Goal: Information Seeking & Learning: Learn about a topic

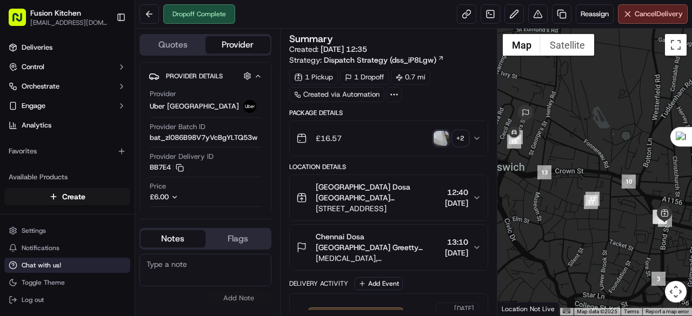
click at [51, 268] on span "Chat with us!" at bounding box center [41, 265] width 39 height 9
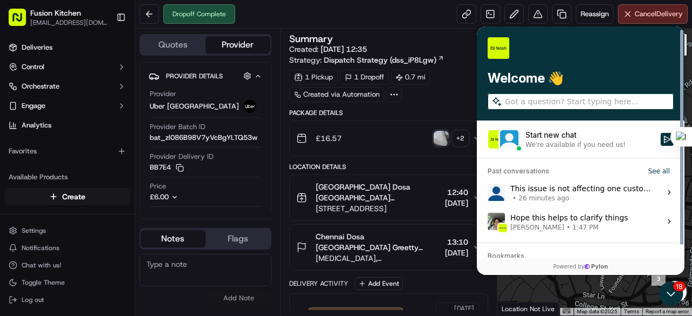
click at [587, 226] on span "[PERSON_NAME] • 1:47 PM" at bounding box center [570, 227] width 118 height 9
click at [488, 222] on button "View issue" at bounding box center [487, 222] width 1 height 1
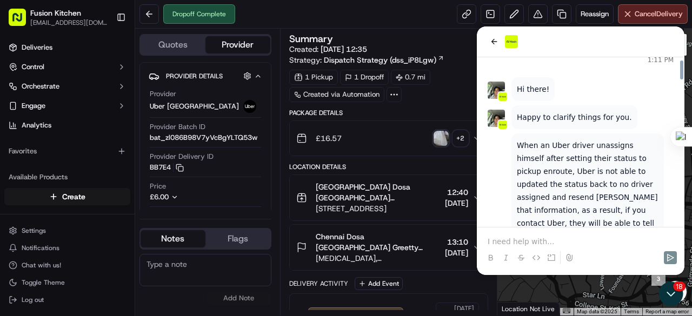
scroll to position [1465, 0]
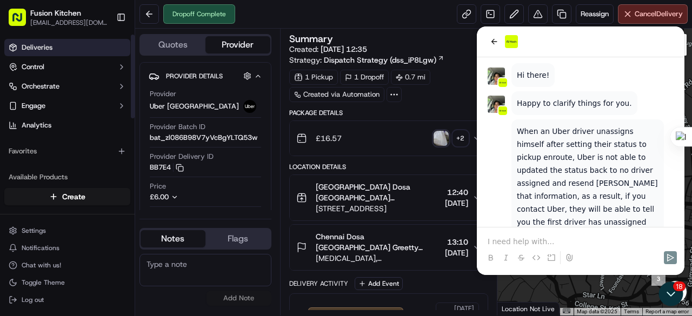
click at [41, 48] on span "Deliveries" at bounding box center [37, 48] width 31 height 10
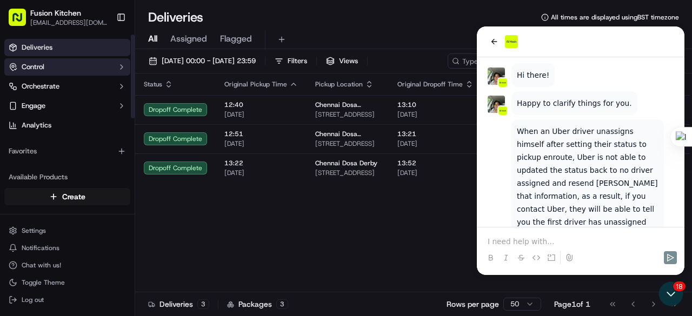
click at [50, 71] on button "Control" at bounding box center [67, 66] width 126 height 17
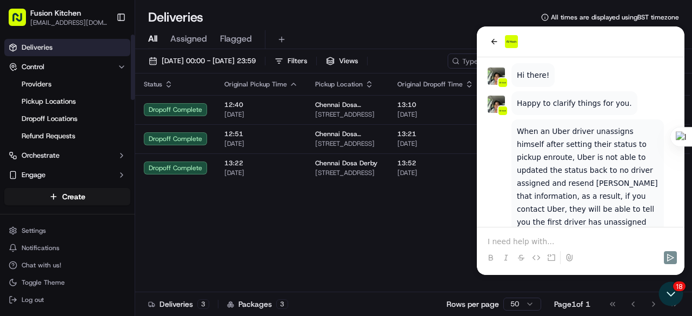
click at [58, 49] on link "Deliveries" at bounding box center [67, 47] width 126 height 17
click at [675, 290] on icon "Open customer support" at bounding box center [671, 294] width 27 height 27
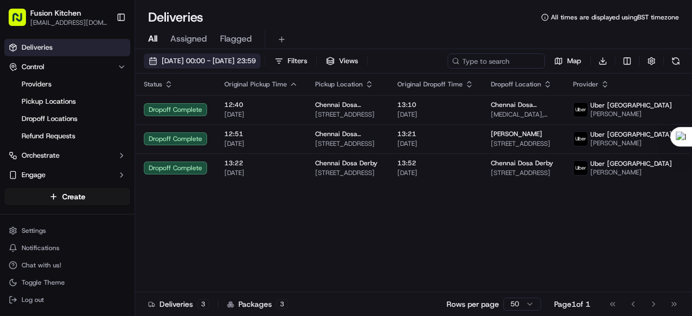
click at [247, 60] on span "[DATE] 00:00 - [DATE] 23:59" at bounding box center [209, 61] width 94 height 10
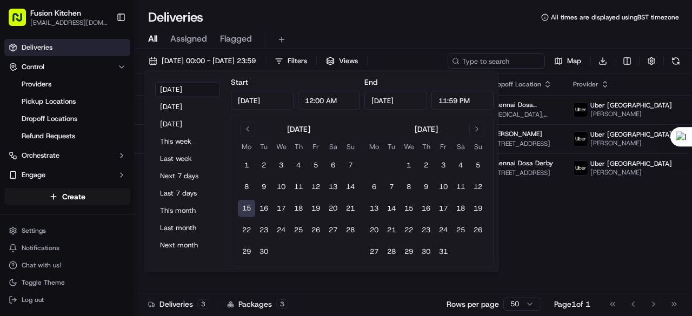
click at [581, 248] on div "Status Original Pickup Time Pickup Location Original Dropoff Time Dropoff Locat…" at bounding box center [428, 183] width 586 height 219
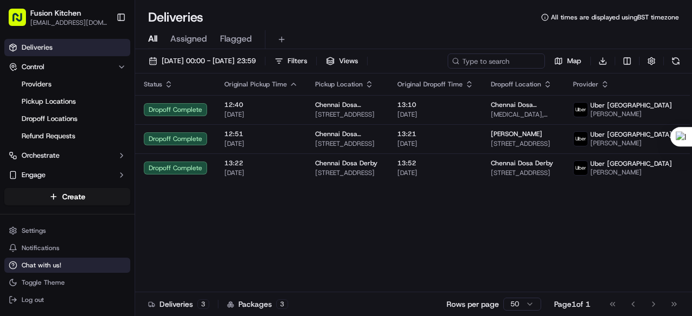
click at [35, 269] on span "Chat with us!" at bounding box center [41, 265] width 39 height 9
click at [36, 265] on span "Chat with us!" at bounding box center [41, 265] width 39 height 9
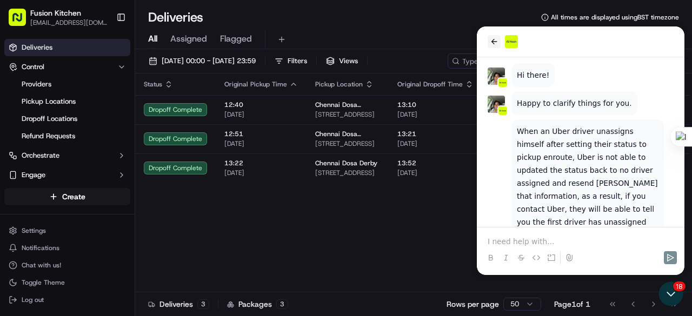
click at [493, 38] on icon "back" at bounding box center [494, 41] width 9 height 9
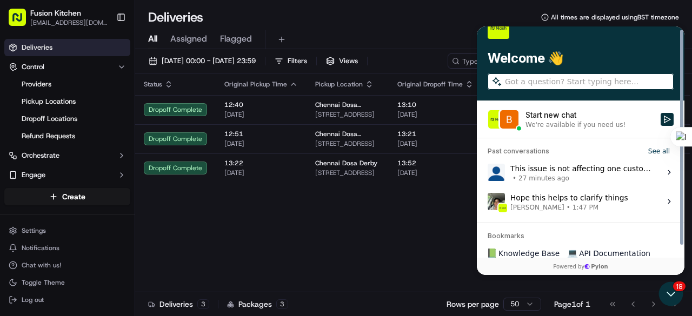
scroll to position [31, 0]
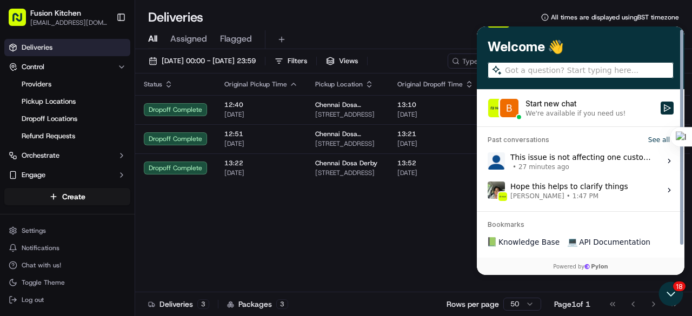
click at [580, 165] on span "• 27 minutes ago" at bounding box center [583, 167] width 144 height 9
click at [488, 162] on button "View issue" at bounding box center [487, 161] width 1 height 1
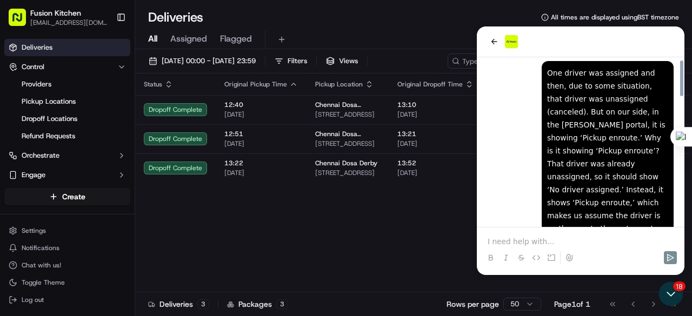
scroll to position [0, 0]
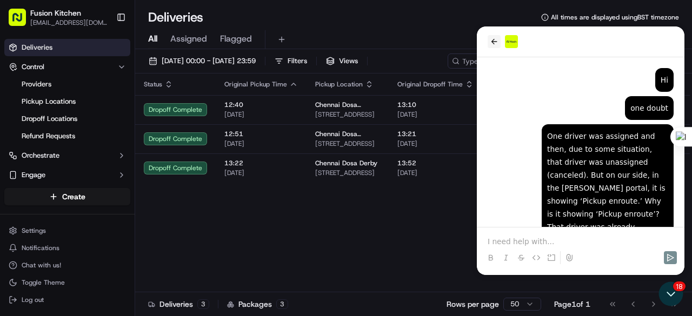
click at [494, 39] on icon "back" at bounding box center [495, 41] width 6 height 5
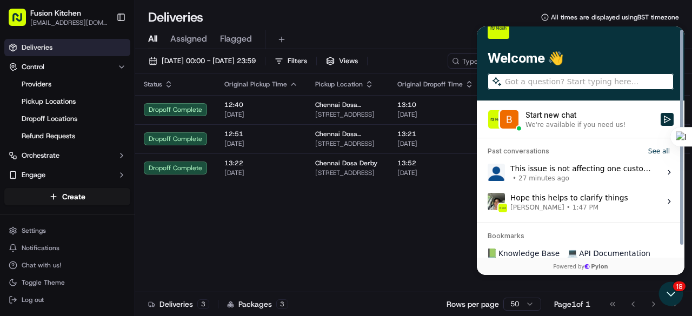
scroll to position [31, 0]
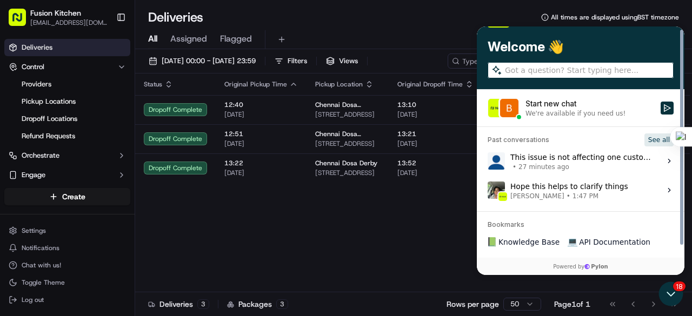
click at [664, 140] on button "See all" at bounding box center [659, 140] width 29 height 13
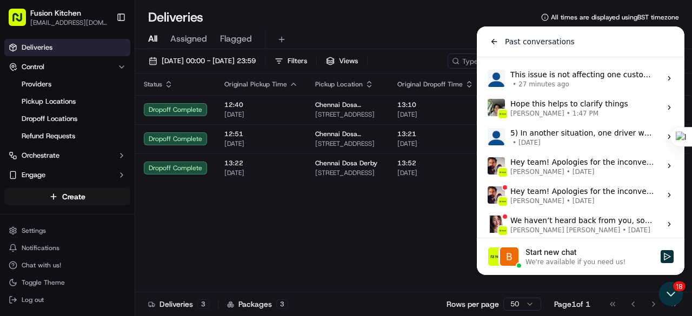
scroll to position [0, 0]
click at [572, 144] on span "• [DATE]" at bounding box center [583, 142] width 144 height 9
click at [488, 137] on button "View issue" at bounding box center [487, 137] width 1 height 1
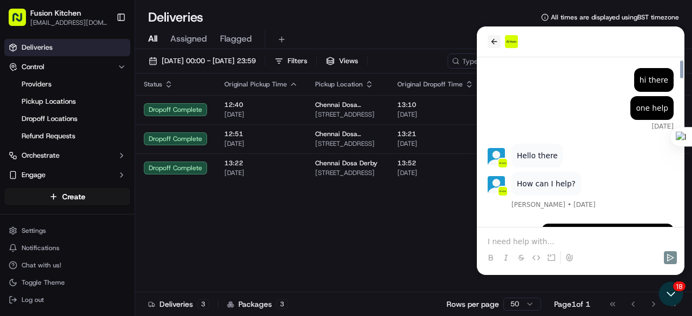
click at [494, 41] on icon "back" at bounding box center [494, 41] width 9 height 9
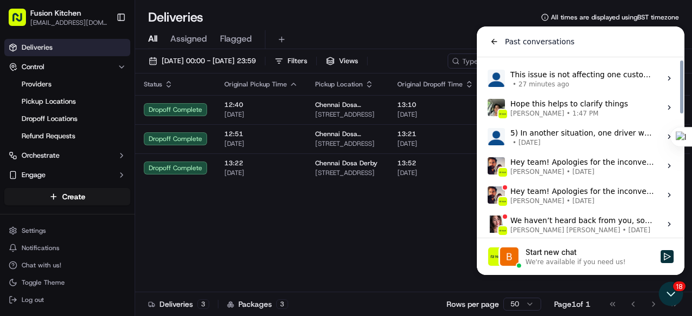
click at [579, 81] on span "• 27 minutes ago" at bounding box center [583, 84] width 144 height 9
click at [488, 79] on button "View issue" at bounding box center [487, 78] width 1 height 1
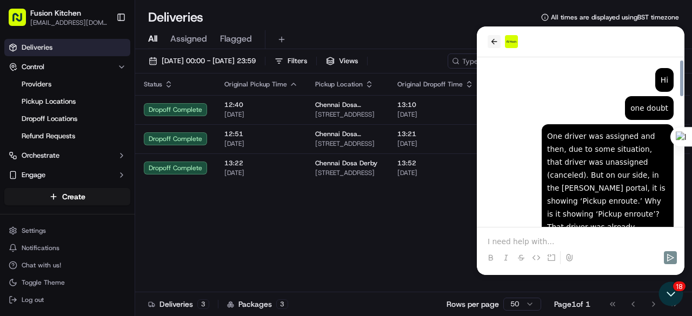
click at [498, 45] on icon "back" at bounding box center [494, 41] width 9 height 9
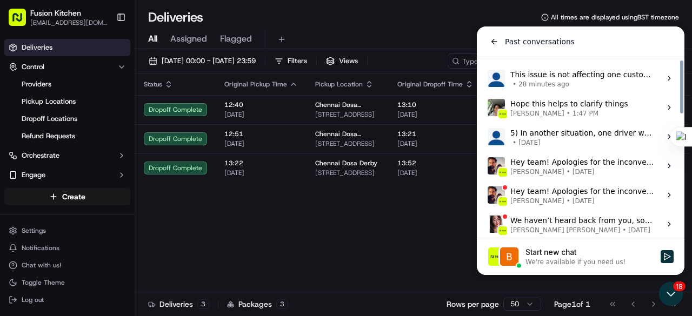
click at [588, 168] on span "[PERSON_NAME] • [DATE]" at bounding box center [583, 172] width 144 height 9
click at [488, 167] on button "View issue" at bounding box center [487, 166] width 1 height 1
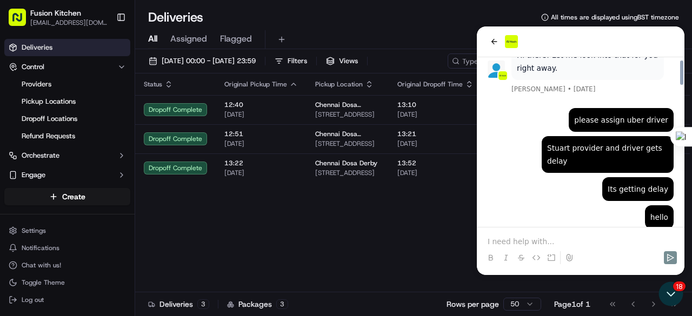
scroll to position [295, 0]
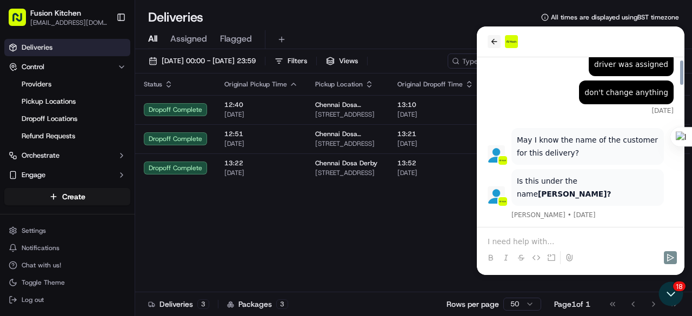
click at [493, 42] on icon "back" at bounding box center [495, 41] width 6 height 5
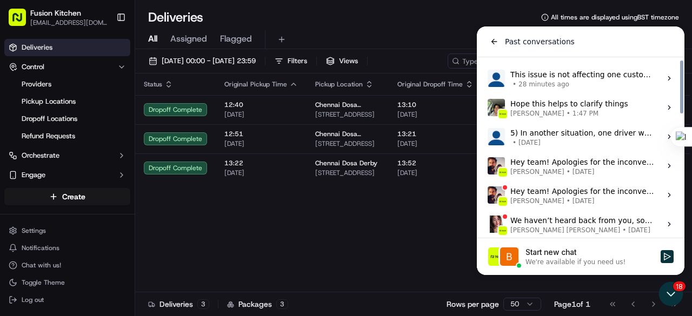
scroll to position [0, 0]
click at [558, 134] on div "5) In another situation, one driver was assigned but later got unassigned. Howe…" at bounding box center [583, 137] width 144 height 21
click at [488, 137] on button "View issue" at bounding box center [487, 137] width 1 height 1
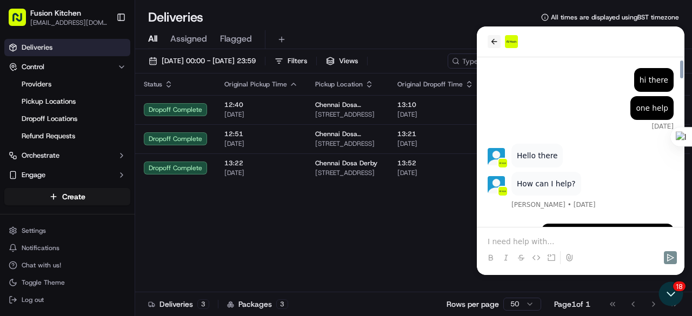
click at [492, 39] on icon "back" at bounding box center [494, 41] width 9 height 9
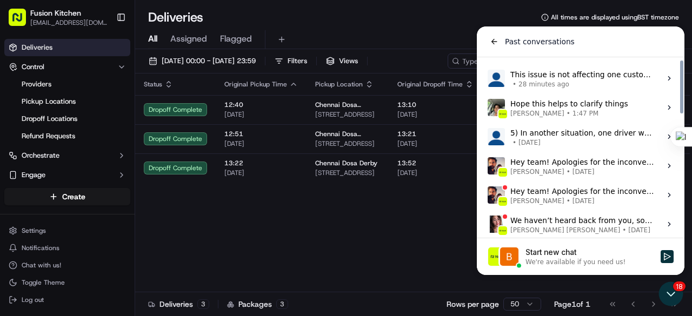
click at [545, 106] on div "Hope this helps to clarify things [PERSON_NAME] • 1:47 PM" at bounding box center [570, 107] width 118 height 21
click at [488, 108] on button "View issue" at bounding box center [487, 108] width 1 height 1
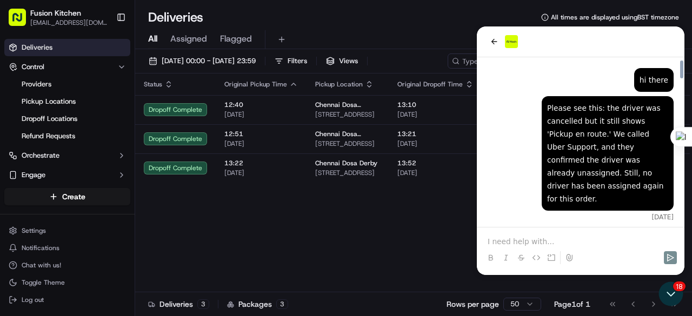
scroll to position [270, 0]
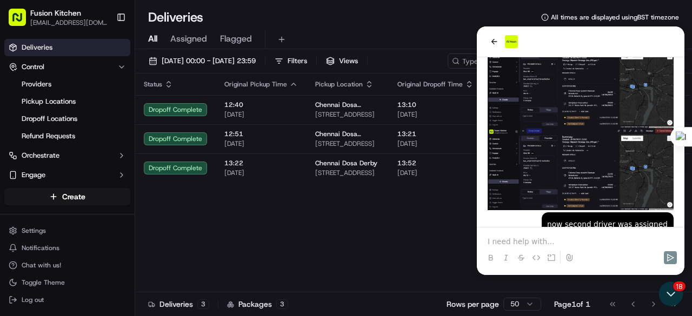
click at [592, 150] on img "Preview image: Preview" at bounding box center [581, 169] width 186 height 82
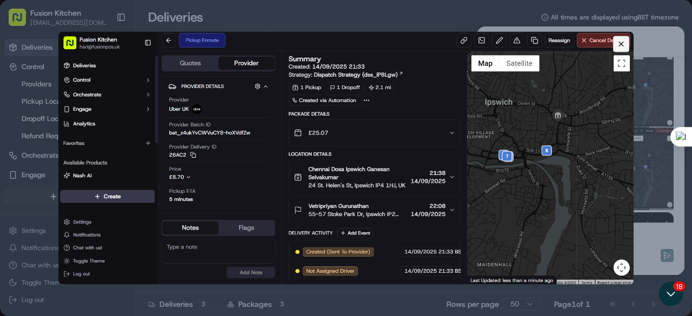
click at [654, 105] on dialog at bounding box center [346, 158] width 692 height 316
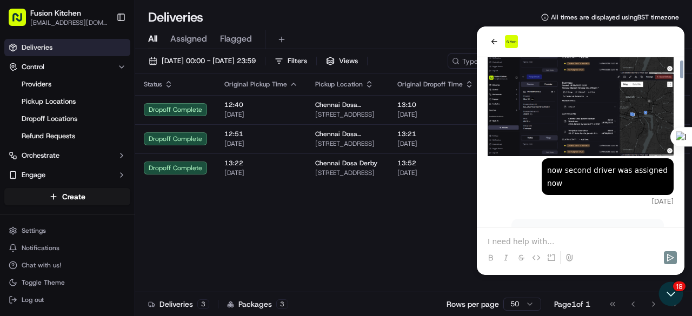
scroll to position [379, 0]
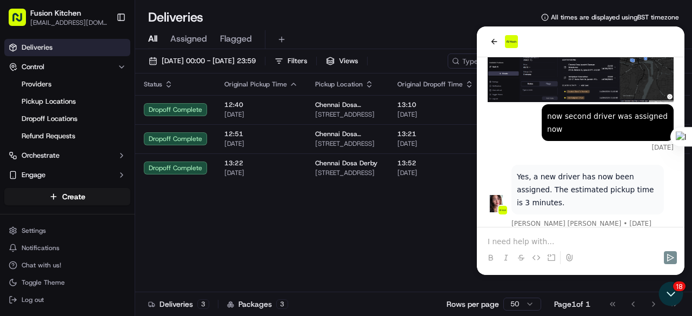
click at [231, 265] on div "Status Original Pickup Time Pickup Location Original Dropoff Time Dropoff Locat…" at bounding box center [428, 183] width 586 height 219
click at [678, 287] on icon "Open customer support" at bounding box center [671, 294] width 27 height 27
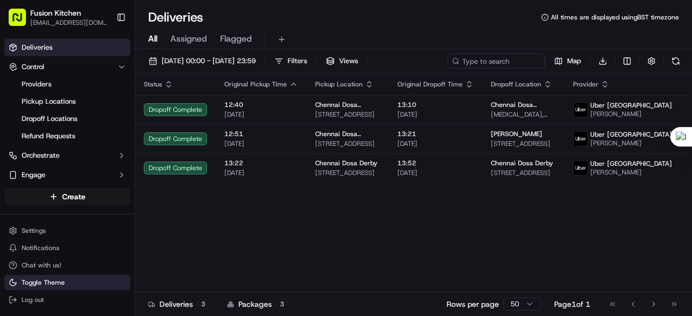
click at [40, 283] on span "Toggle Theme" at bounding box center [43, 283] width 43 height 9
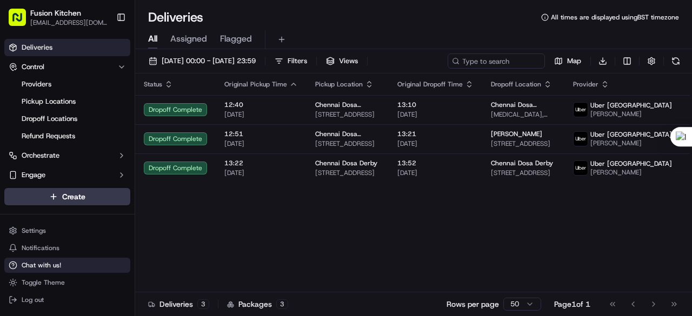
click at [42, 267] on span "Chat with us!" at bounding box center [41, 265] width 39 height 9
click at [61, 263] on button "Chat with us!" at bounding box center [67, 265] width 126 height 15
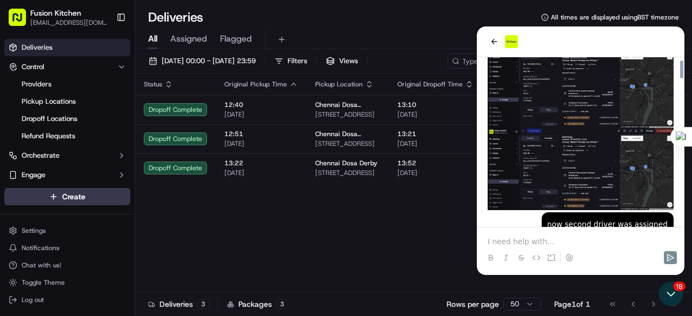
scroll to position [216, 0]
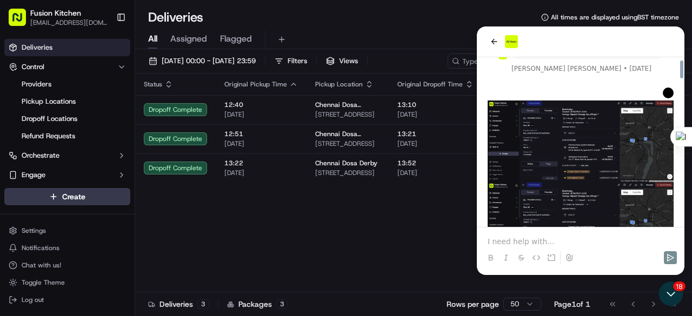
click at [584, 156] on img "Preview image: Preview" at bounding box center [581, 142] width 186 height 82
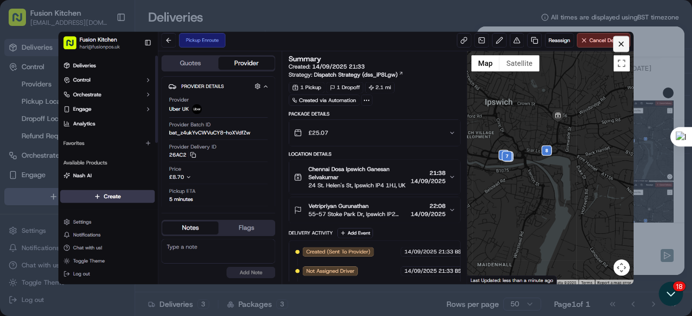
click at [13, 104] on dialog at bounding box center [346, 158] width 692 height 316
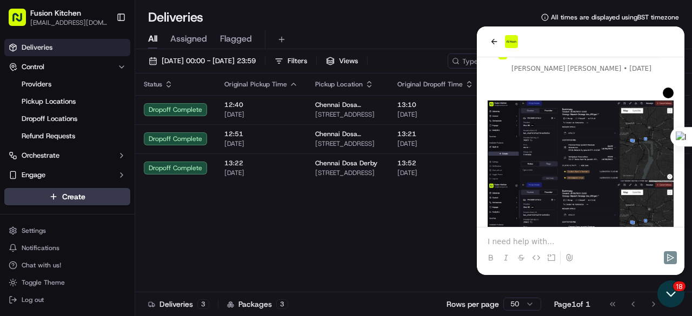
click at [666, 297] on icon "Open customer support" at bounding box center [671, 294] width 27 height 27
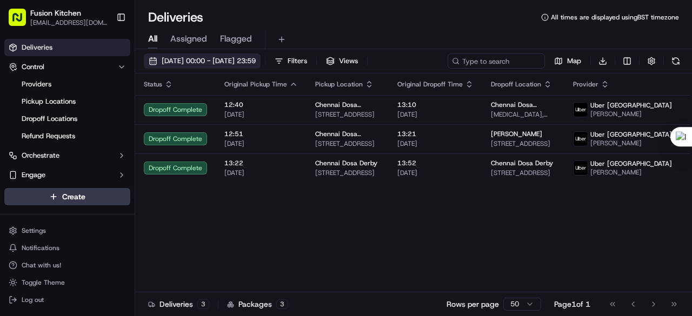
click at [233, 57] on span "[DATE] 00:00 - [DATE] 23:59" at bounding box center [209, 61] width 94 height 10
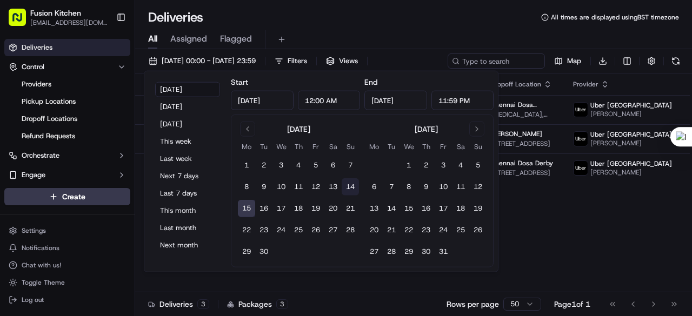
click at [350, 186] on button "14" at bounding box center [350, 186] width 17 height 17
type input "[DATE]"
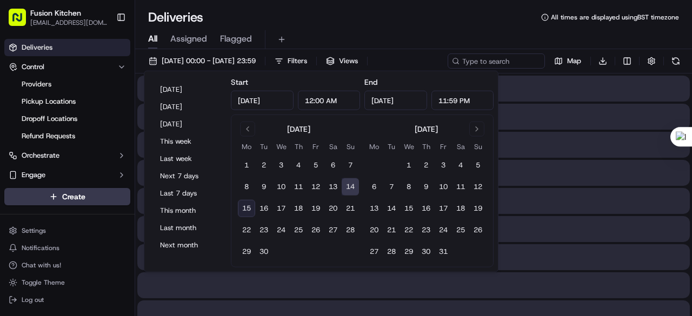
click at [350, 186] on button "14" at bounding box center [350, 186] width 17 height 17
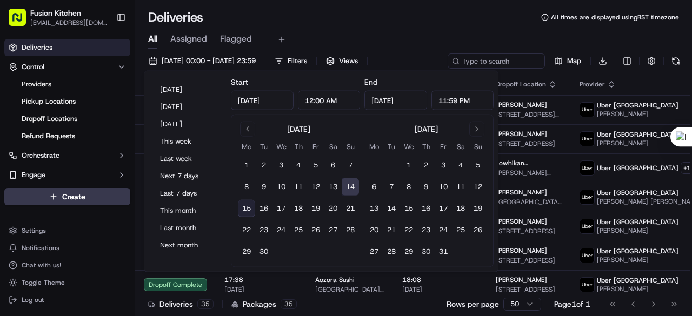
click at [353, 189] on button "14" at bounding box center [350, 186] width 17 height 17
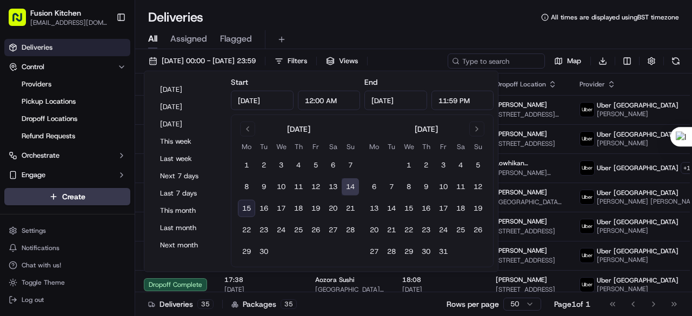
click at [353, 189] on button "14" at bounding box center [350, 186] width 17 height 17
click at [120, 111] on ul "Providers Pickup Locations Dropoff Locations Refund Requests" at bounding box center [67, 110] width 111 height 69
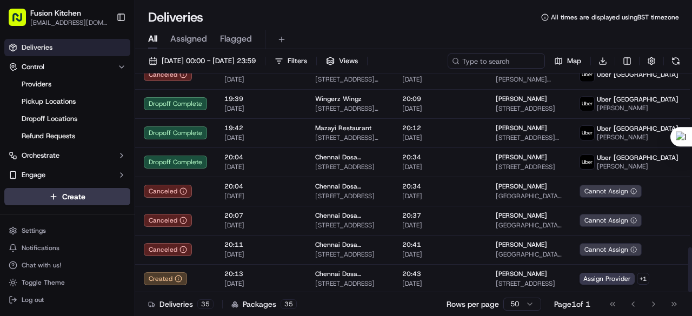
scroll to position [847, 0]
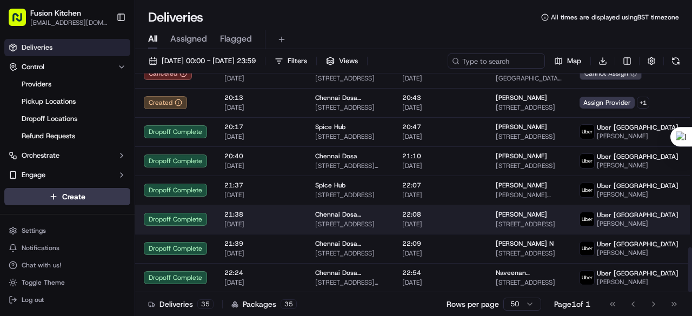
click at [354, 214] on span "Chennai Dosa [GEOGRAPHIC_DATA]" at bounding box center [350, 214] width 70 height 9
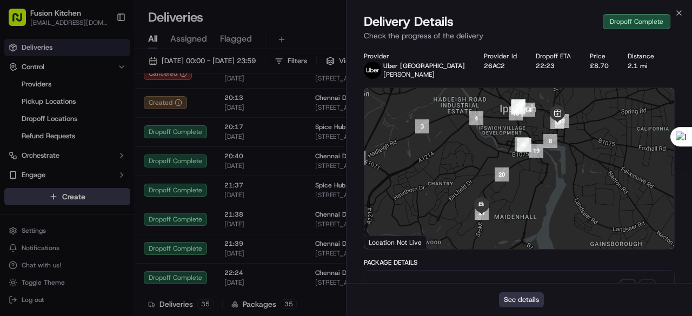
click at [522, 304] on button "See details" at bounding box center [521, 300] width 45 height 15
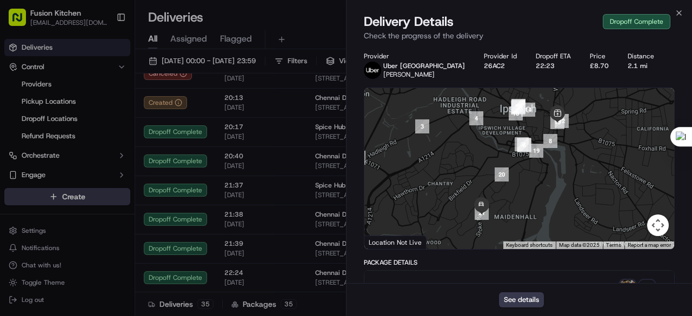
scroll to position [1787, 0]
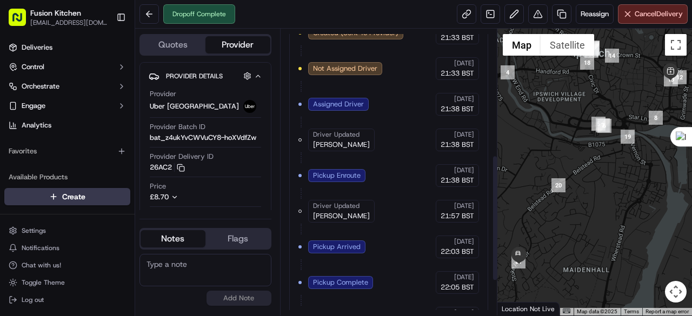
scroll to position [324, 0]
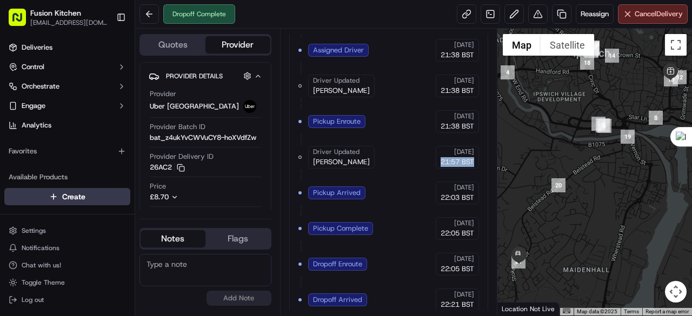
drag, startPoint x: 435, startPoint y: 158, endPoint x: 480, endPoint y: 159, distance: 45.4
click at [480, 159] on div "Created (Sent To Provider) Uber UK 14/09/2025 21:33 BST Not Assigned Driver Ube…" at bounding box center [388, 157] width 199 height 398
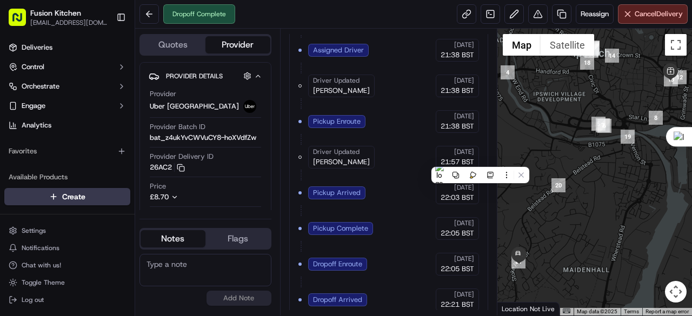
click at [408, 163] on div "Created (Sent To Provider) Uber UK 14/09/2025 21:33 BST Not Assigned Driver Ube…" at bounding box center [389, 158] width 181 height 380
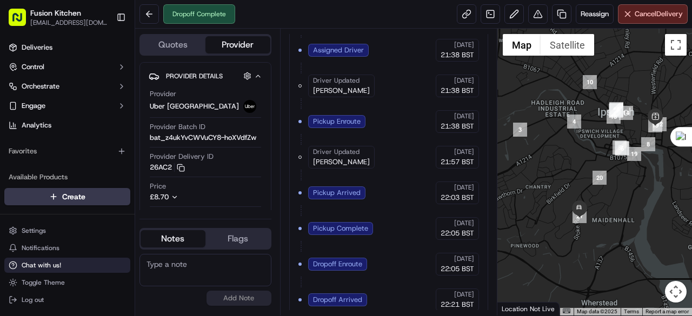
click at [51, 265] on span "Chat with us!" at bounding box center [41, 265] width 39 height 9
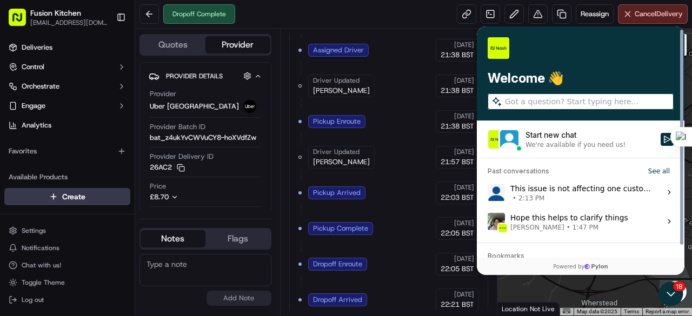
click at [582, 199] on span "• 2:13 PM" at bounding box center [583, 198] width 144 height 9
click at [488, 193] on button "View issue" at bounding box center [487, 193] width 1 height 1
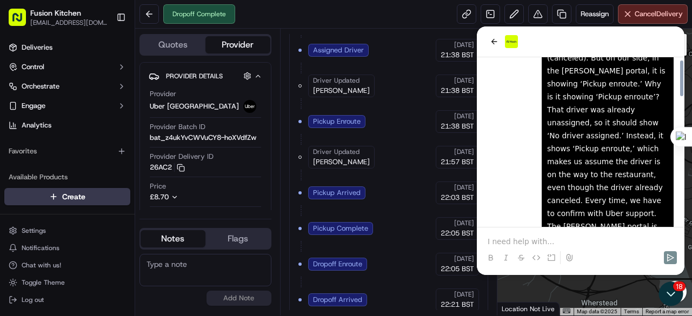
scroll to position [63, 0]
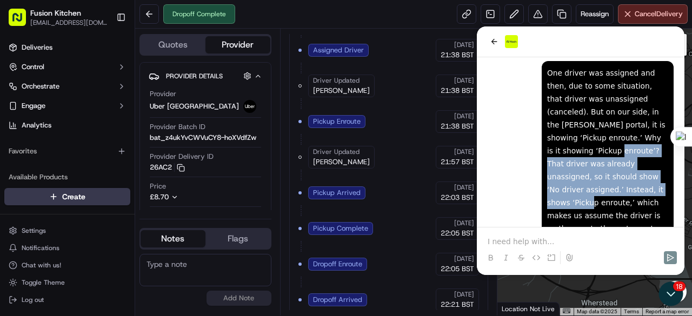
drag, startPoint x: 633, startPoint y: 138, endPoint x: 654, endPoint y: 175, distance: 43.1
click at [654, 175] on div "One driver was assigned and then, due to some situation, that driver was unassi…" at bounding box center [607, 223] width 121 height 312
copy div "That driver was already unassigned, so it should show ‘No driver assigned.’ Ins…"
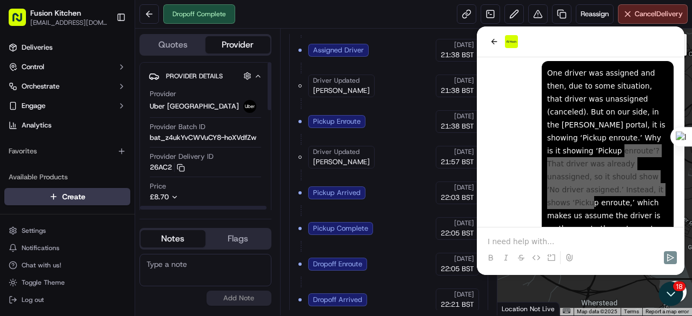
click at [387, 131] on div "Created (Sent To Provider) Uber UK 14/09/2025 21:33 BST Not Assigned Driver Ube…" at bounding box center [389, 158] width 181 height 380
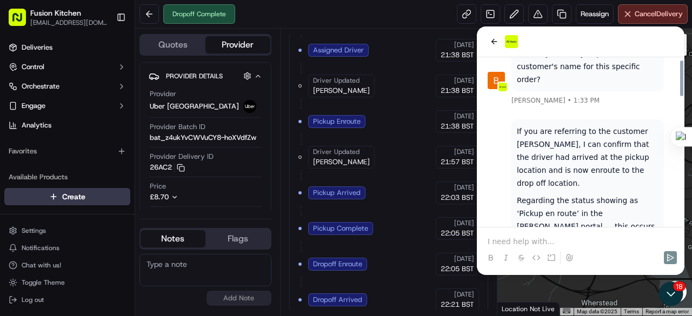
scroll to position [604, 0]
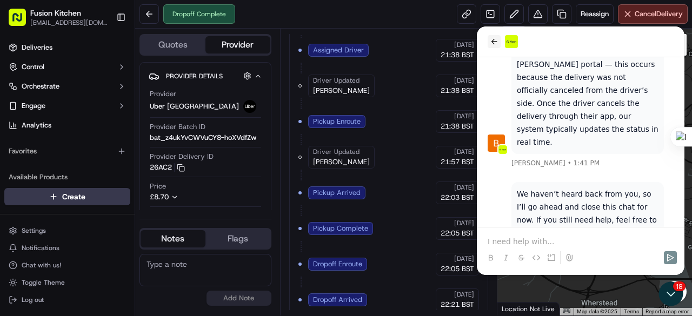
click at [492, 44] on icon "back" at bounding box center [494, 41] width 9 height 9
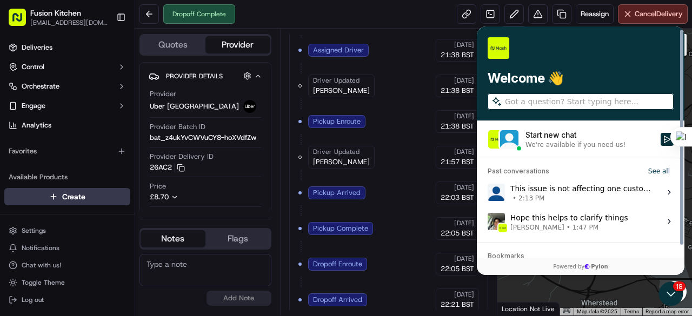
click at [564, 216] on div "Hope this helps to clarify things [PERSON_NAME] • 1:47 PM" at bounding box center [570, 221] width 118 height 21
click at [488, 222] on button "View issue" at bounding box center [487, 222] width 1 height 1
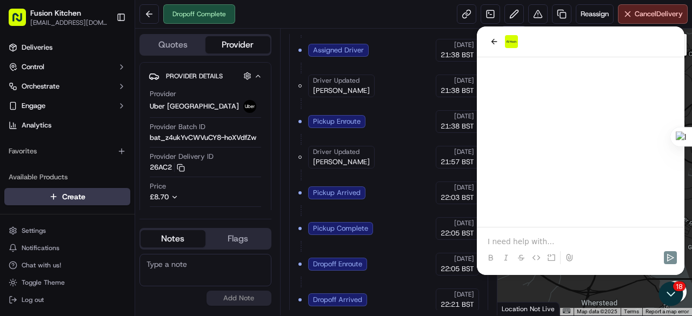
scroll to position [1465, 0]
click at [518, 238] on p at bounding box center [581, 241] width 186 height 11
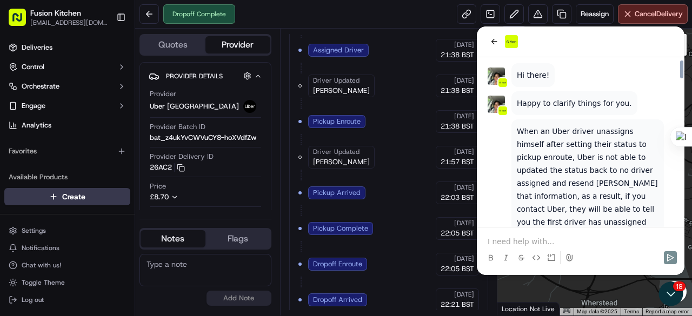
scroll to position [1772, 0]
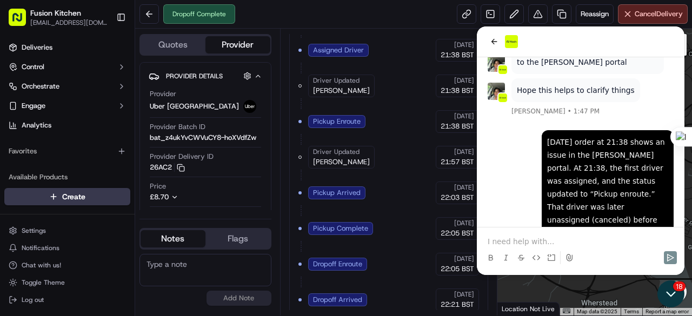
click at [674, 293] on icon "Open customer support" at bounding box center [671, 295] width 8 height 4
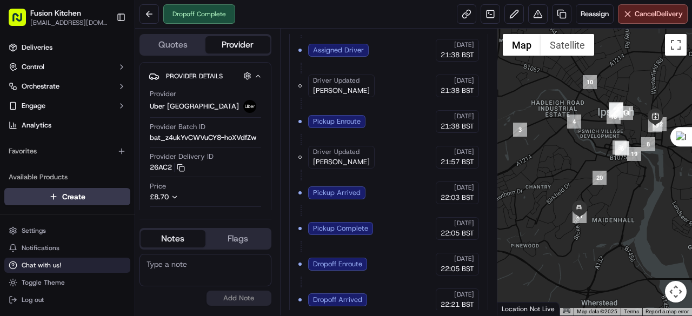
click at [44, 260] on button "Chat with us!" at bounding box center [67, 265] width 126 height 15
click at [44, 269] on span "Chat with us!" at bounding box center [41, 265] width 39 height 9
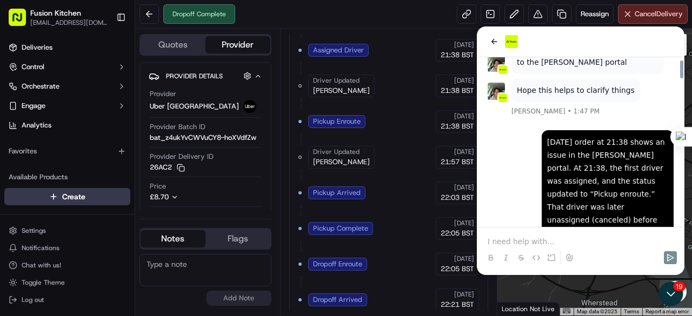
click at [500, 240] on p at bounding box center [581, 241] width 186 height 11
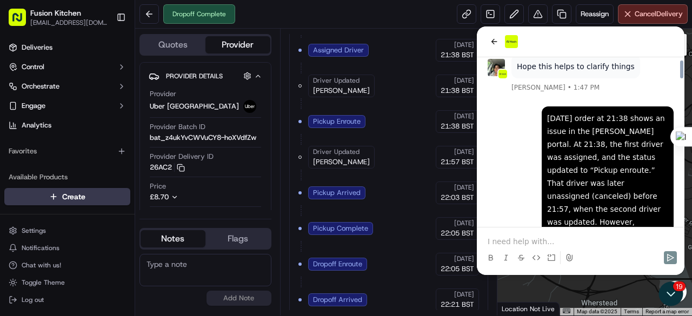
scroll to position [1877, 0]
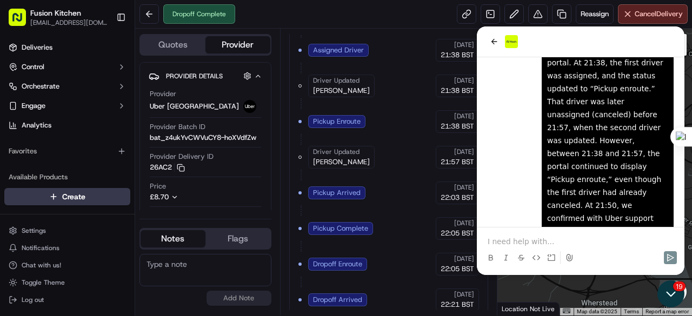
click at [674, 297] on icon "Open customer support" at bounding box center [671, 294] width 27 height 27
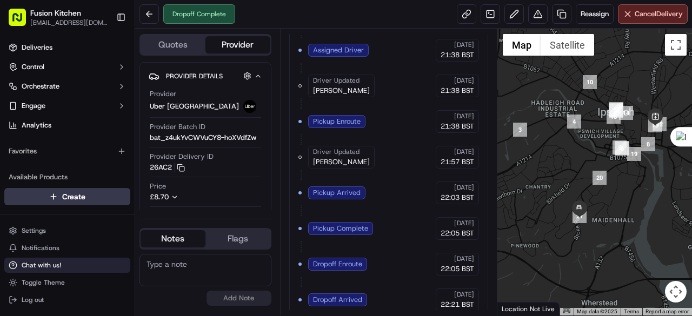
click at [42, 267] on span "Chat with us!" at bounding box center [41, 265] width 39 height 9
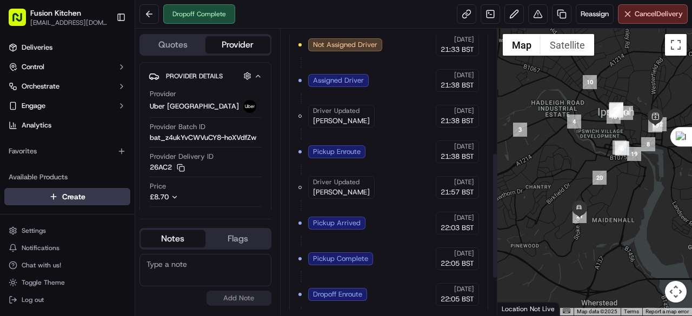
scroll to position [270, 0]
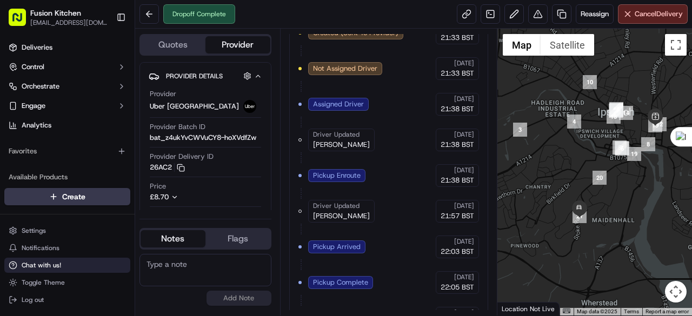
click at [40, 263] on span "Chat with us!" at bounding box center [41, 265] width 39 height 9
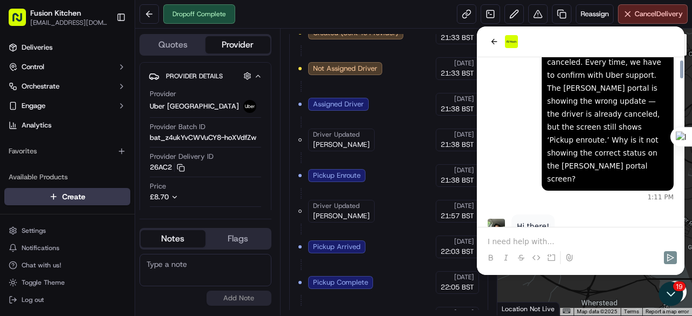
scroll to position [1336, 0]
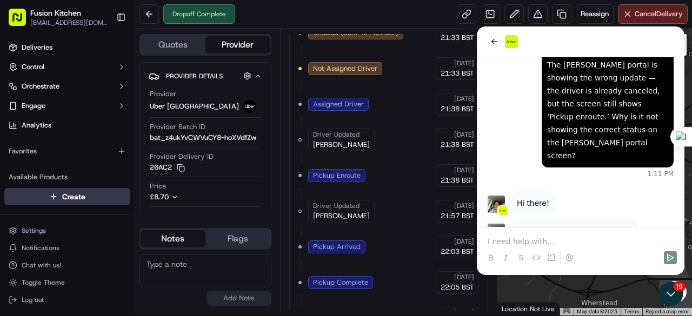
drag, startPoint x: 518, startPoint y: 100, endPoint x: 632, endPoint y: 185, distance: 142.2
click at [632, 253] on p "When an Uber driver unassigns himself after setting their status to pickup enro…" at bounding box center [588, 311] width 142 height 117
copy p "When an Uber driver unassigns himself after setting their status to pickup enro…"
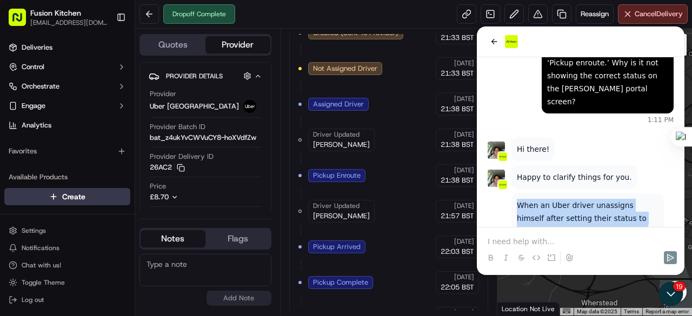
copy p "When an Uber driver unassigns himself after setting their status to pickup enro…"
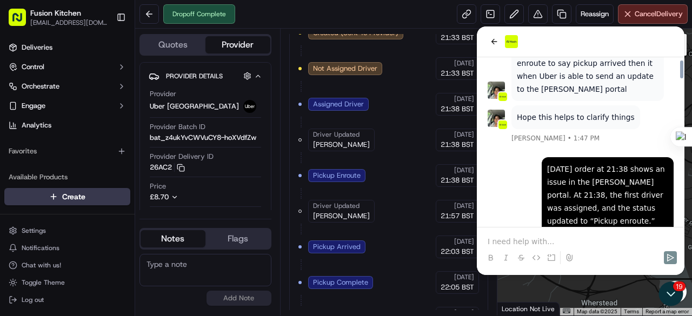
scroll to position [1877, 0]
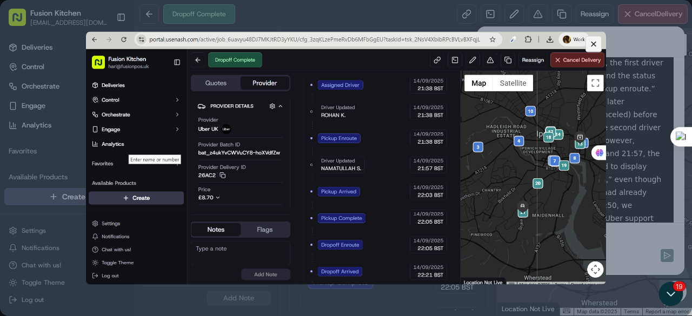
click at [597, 48] on icon "Close preview" at bounding box center [594, 44] width 10 height 10
